Goal: Find specific page/section: Find specific page/section

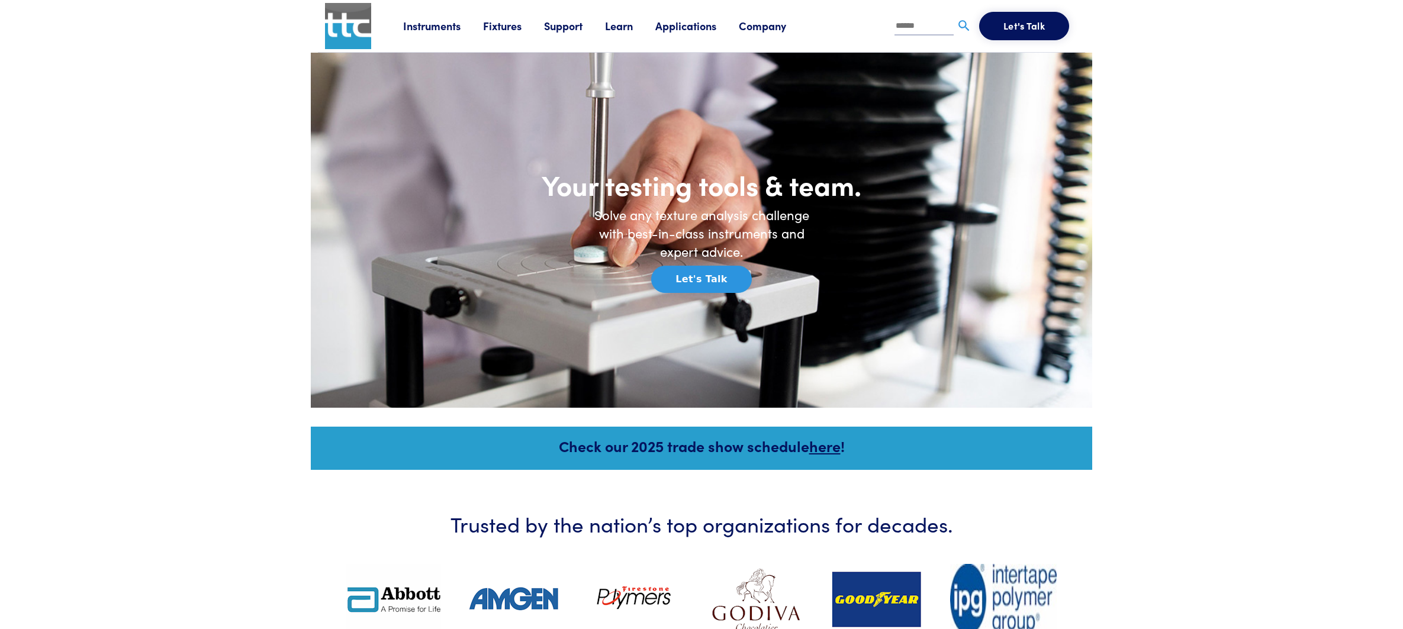
click at [507, 27] on link "Fixtures" at bounding box center [513, 25] width 61 height 15
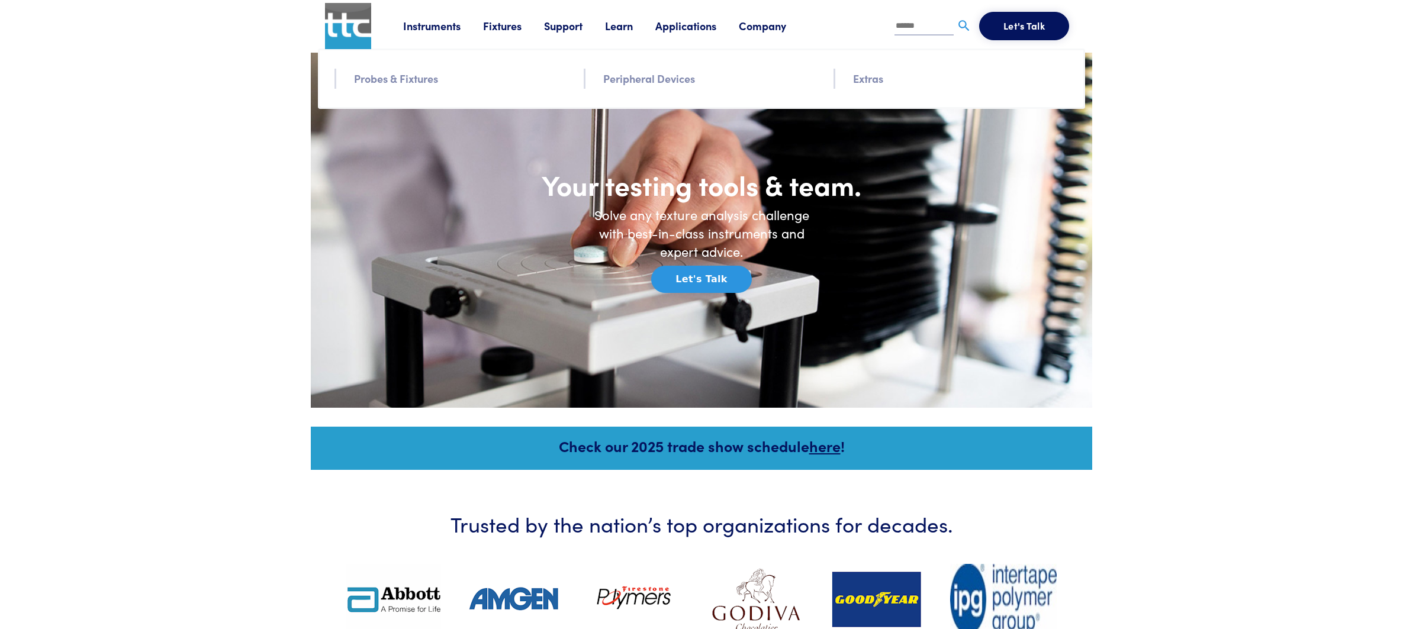
click at [422, 79] on link "Probes & Fixtures" at bounding box center [396, 78] width 84 height 17
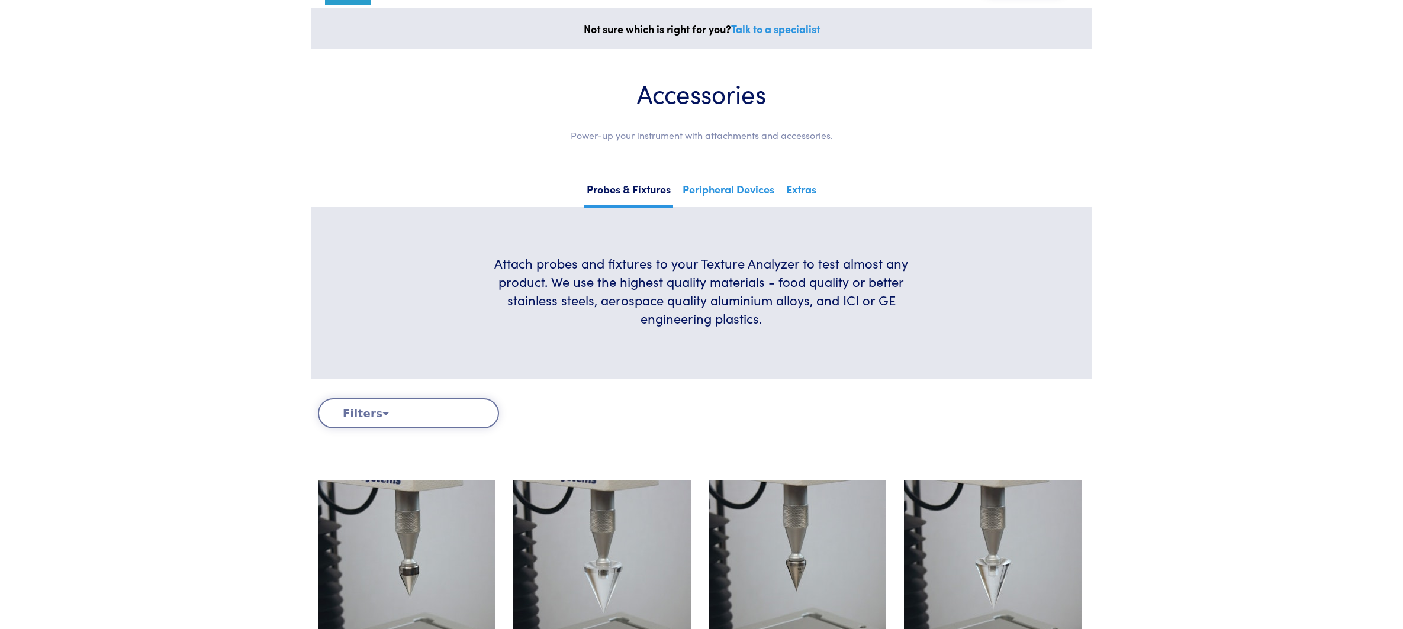
scroll to position [296, 0]
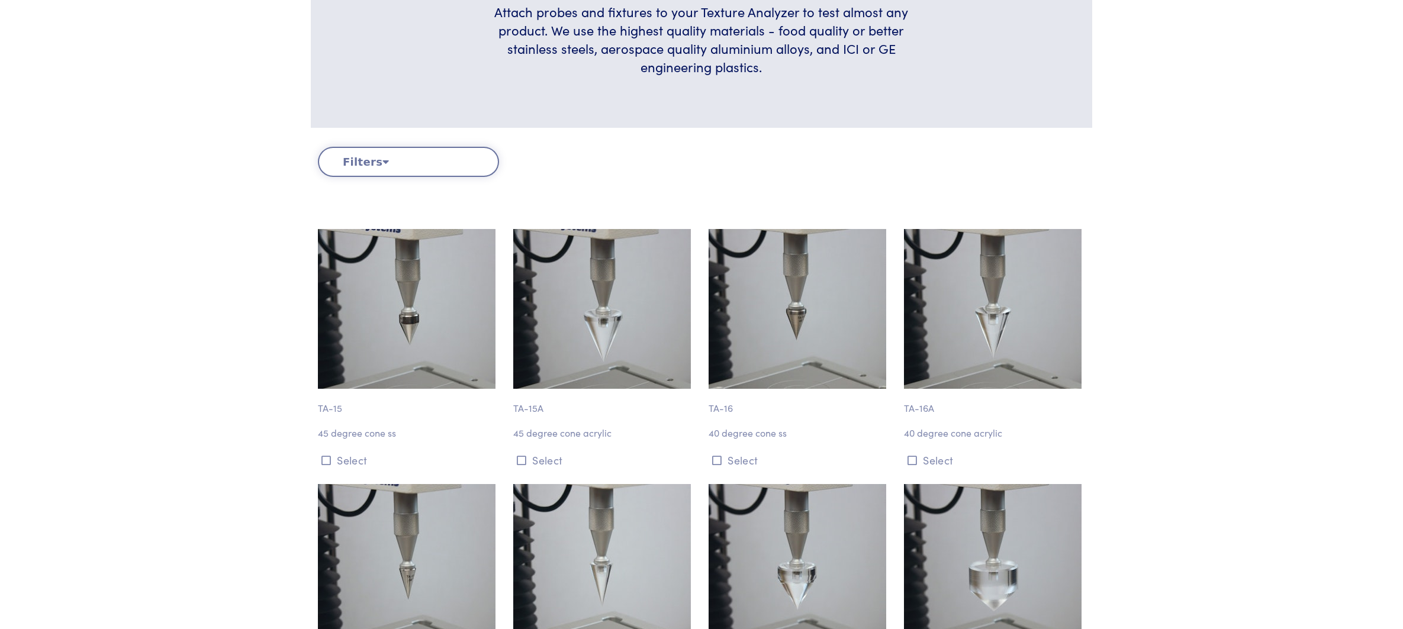
click at [417, 163] on button "Filters" at bounding box center [408, 162] width 181 height 30
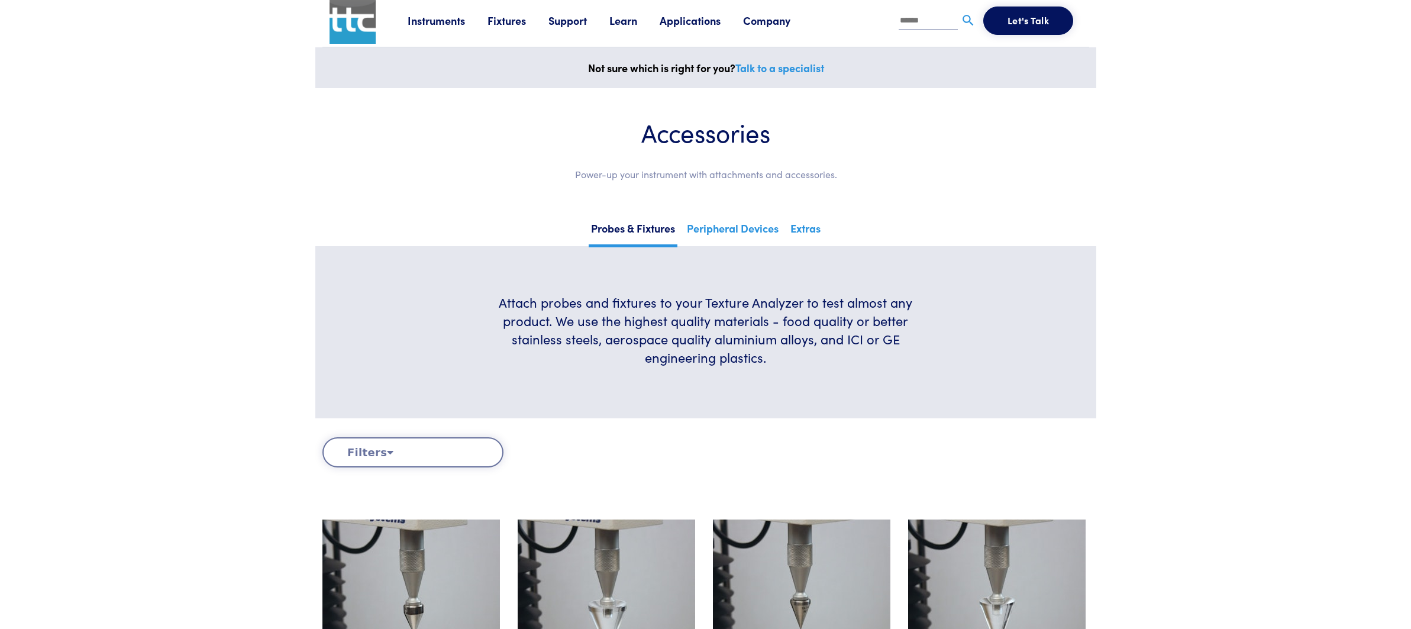
scroll to position [0, 0]
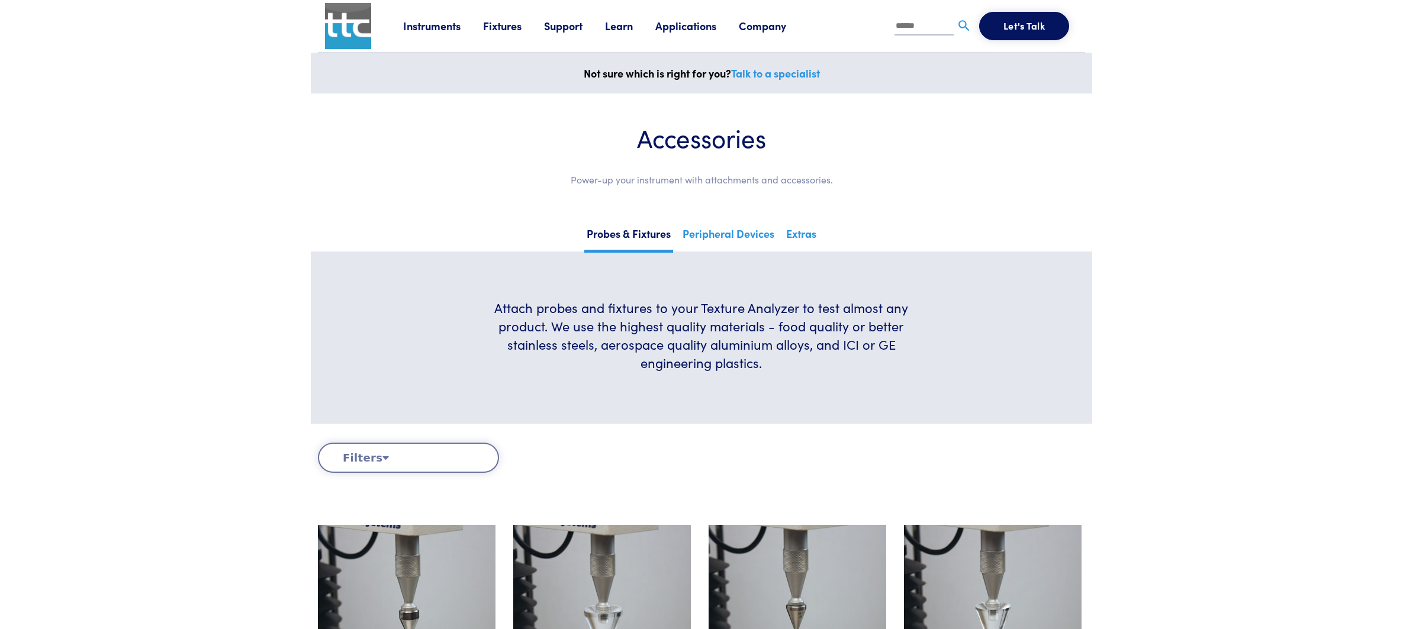
click at [916, 27] on input "text" at bounding box center [923, 27] width 59 height 18
type input "****"
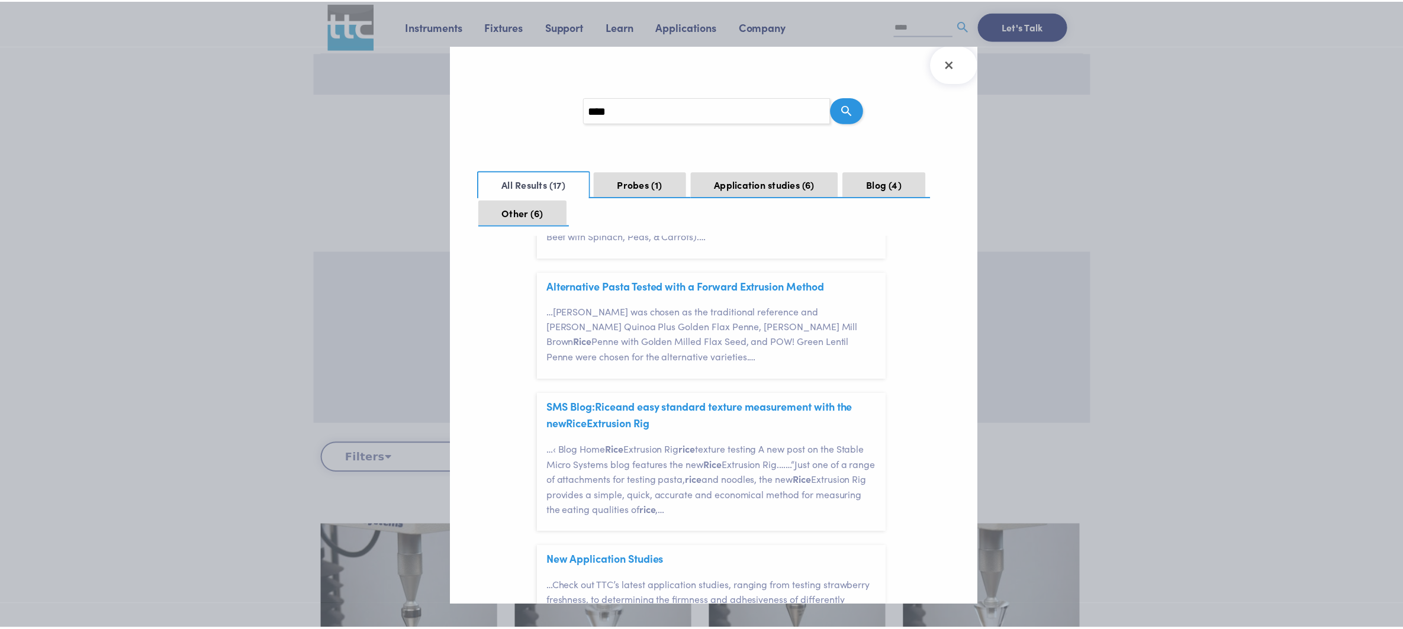
scroll to position [710, 0]
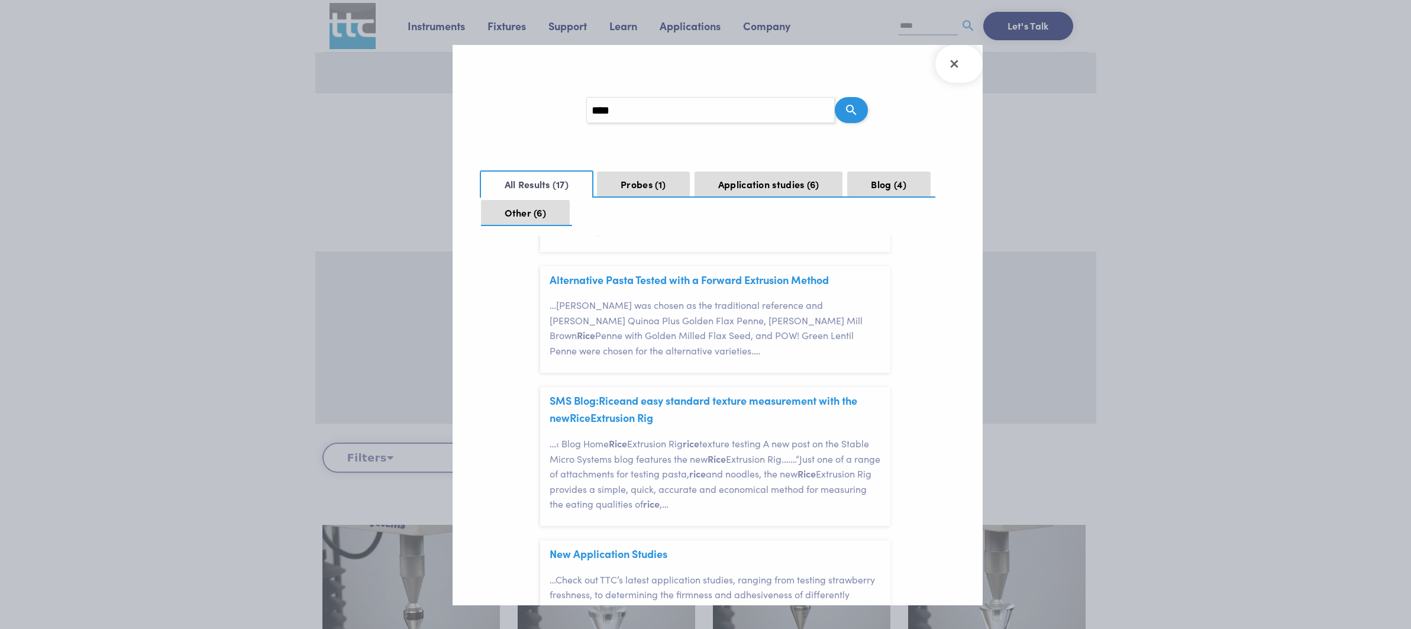
click at [1095, 228] on div at bounding box center [705, 314] width 1411 height 629
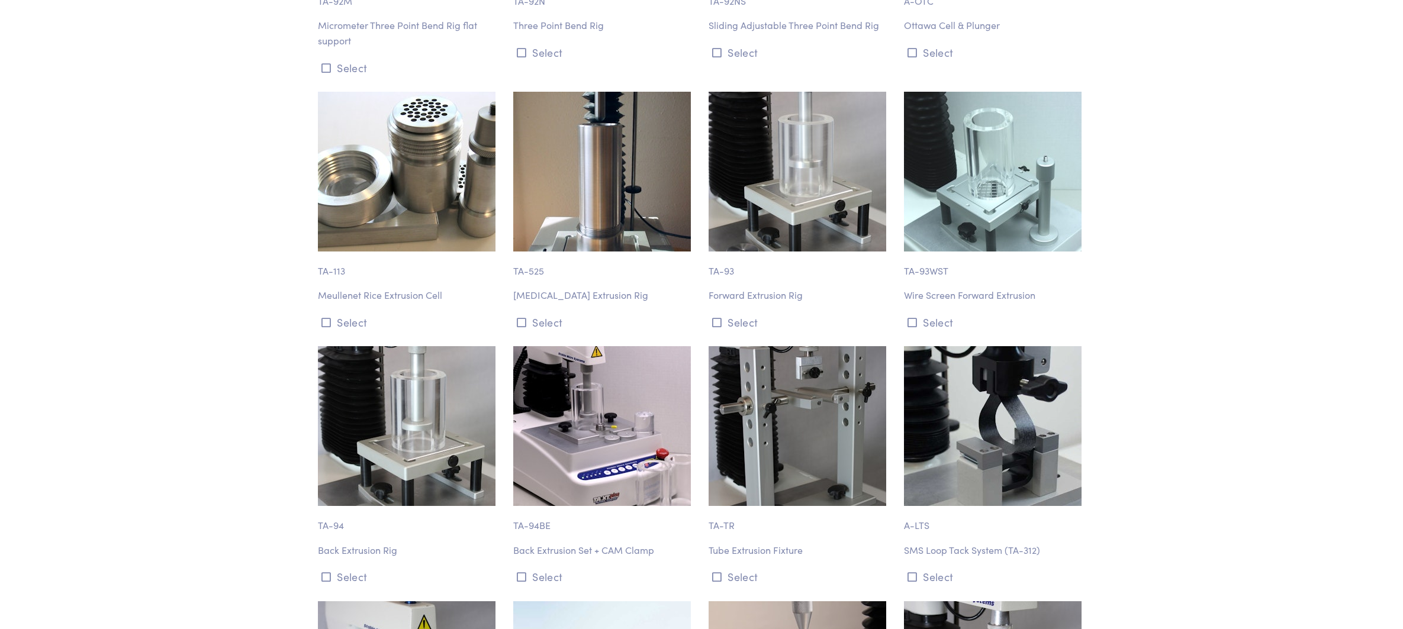
scroll to position [7152, 0]
